Goal: Task Accomplishment & Management: Manage account settings

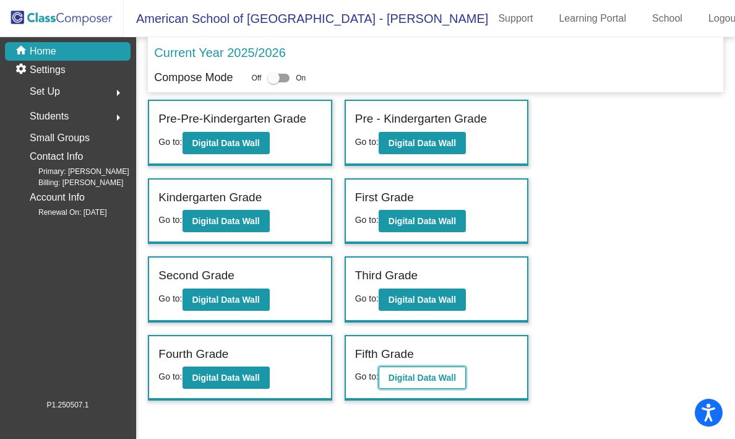
click at [396, 375] on b "Digital Data Wall" at bounding box center [422, 378] width 67 height 10
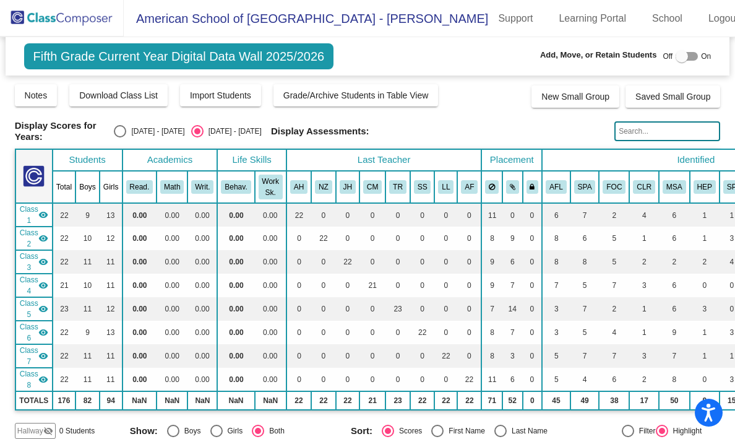
click at [147, 123] on div "Display Scores for Years: [DATE] - [DATE] [DATE] - [DATE] Display Assessments:" at bounding box center [368, 131] width 706 height 22
click at [126, 129] on div "Select an option" at bounding box center [120, 131] width 12 height 12
click at [120, 137] on input "[DATE] - [DATE]" at bounding box center [119, 137] width 1 height 1
radio input "true"
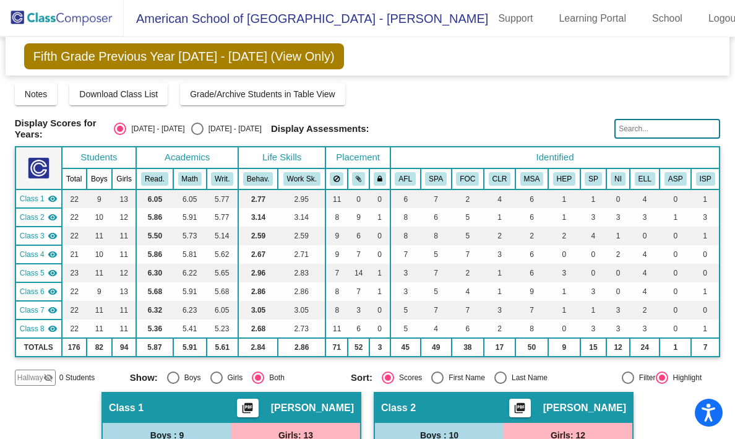
click at [204, 126] on div "Select an option" at bounding box center [197, 129] width 12 height 12
click at [197, 135] on input "[DATE] - [DATE]" at bounding box center [197, 135] width 1 height 1
radio input "true"
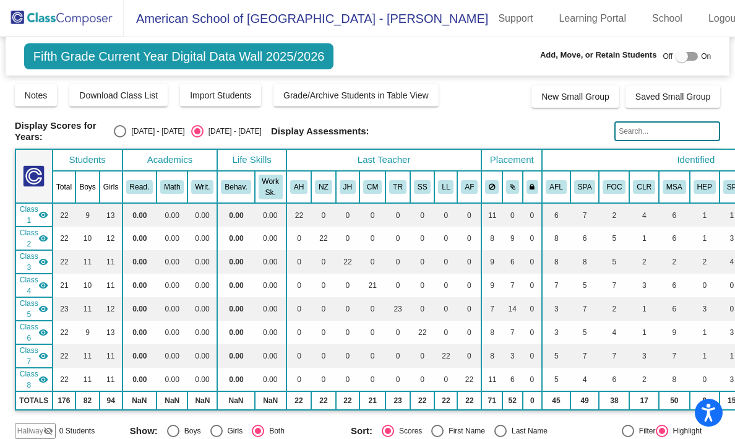
click at [126, 126] on div "Select an option" at bounding box center [120, 131] width 12 height 12
click at [120, 137] on input "[DATE] - [DATE]" at bounding box center [119, 137] width 1 height 1
radio input "true"
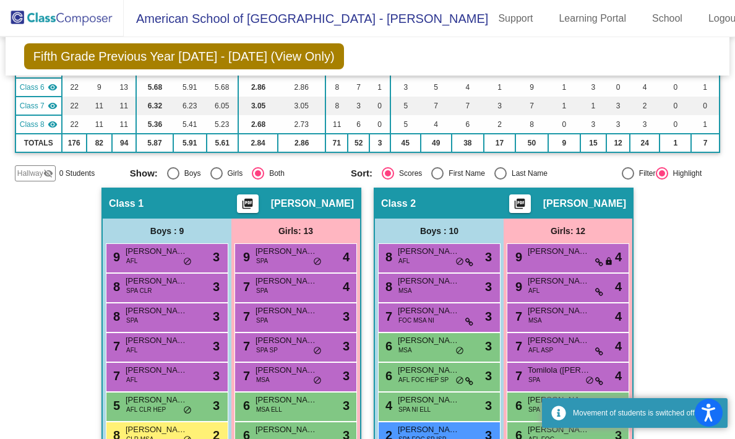
scroll to position [206, 0]
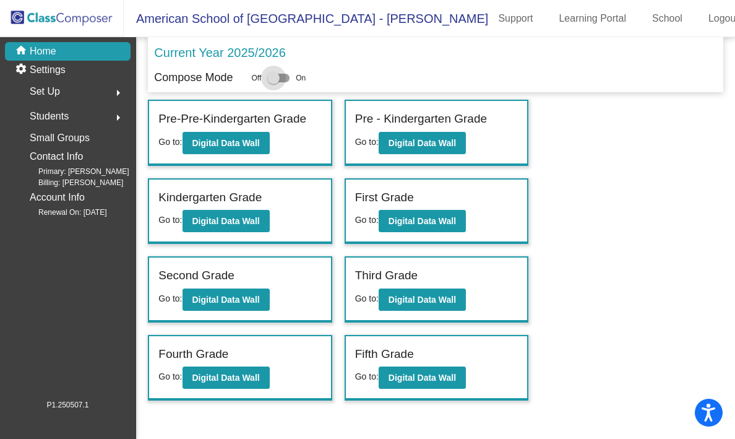
click at [290, 74] on div at bounding box center [278, 78] width 22 height 9
click at [274, 82] on input "checkbox" at bounding box center [273, 82] width 1 height 1
checkbox input "true"
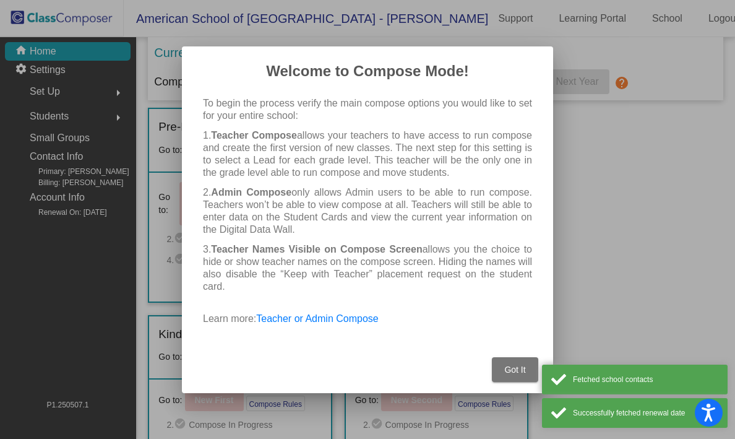
click at [493, 359] on button "Got It" at bounding box center [515, 369] width 46 height 25
